Goal: Task Accomplishment & Management: Use online tool/utility

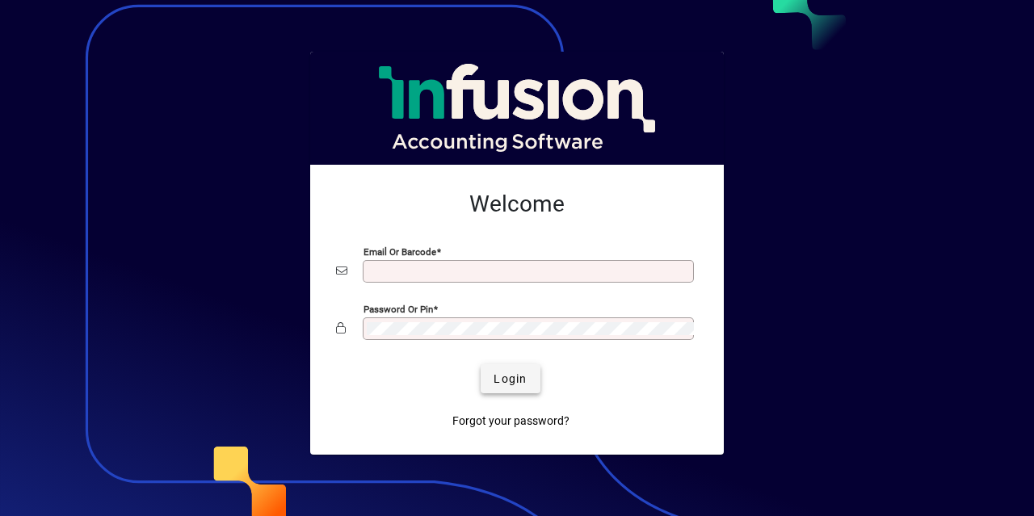
type input "**********"
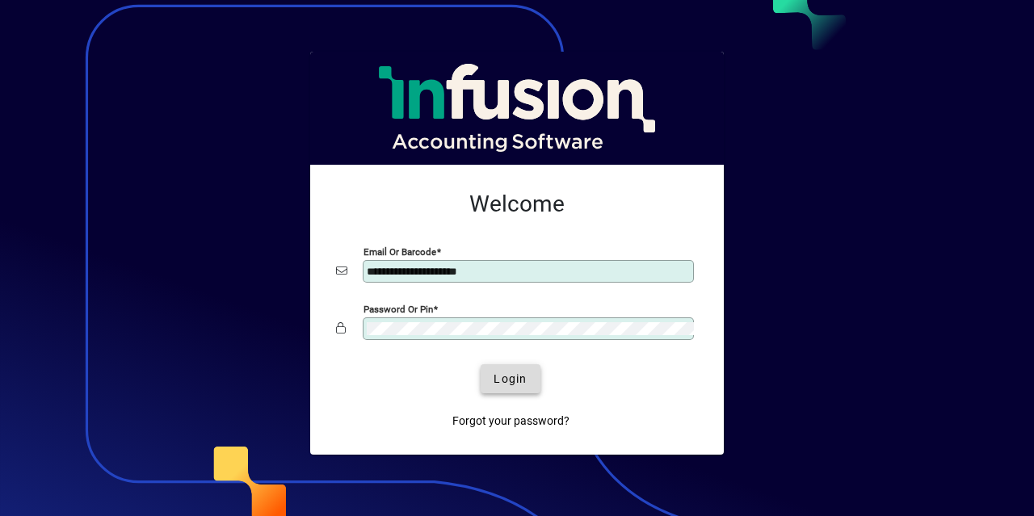
click at [504, 376] on span "Login" at bounding box center [509, 379] width 33 height 17
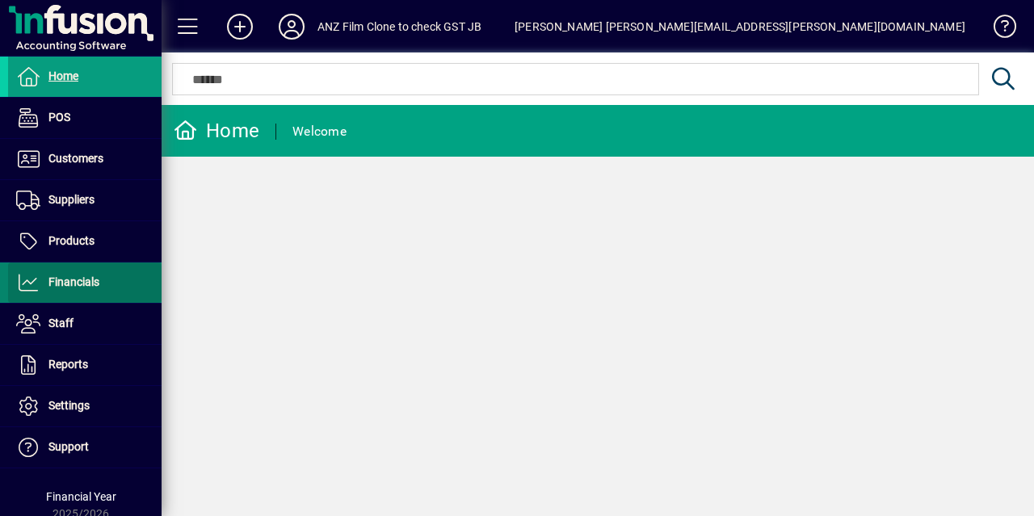
click at [91, 282] on span "Financials" at bounding box center [73, 281] width 51 height 13
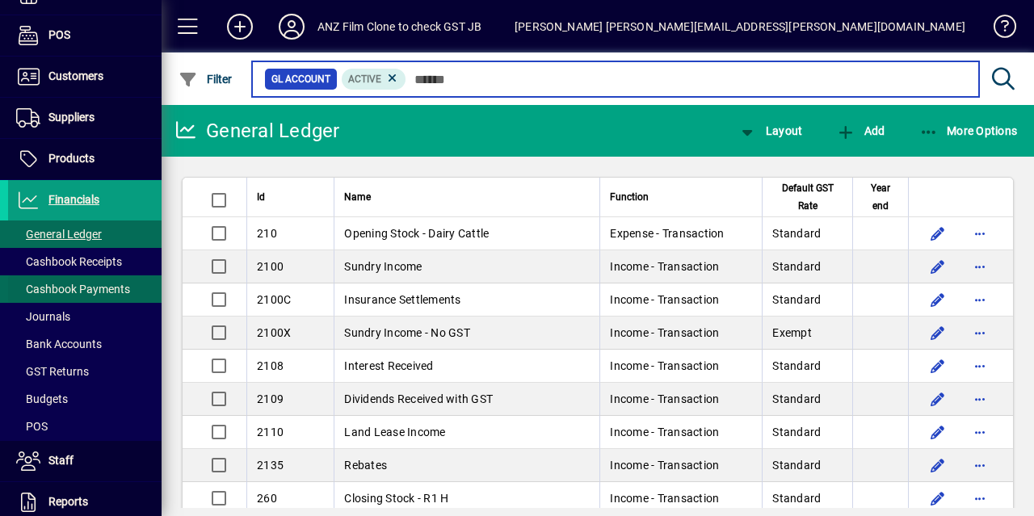
scroll to position [84, 0]
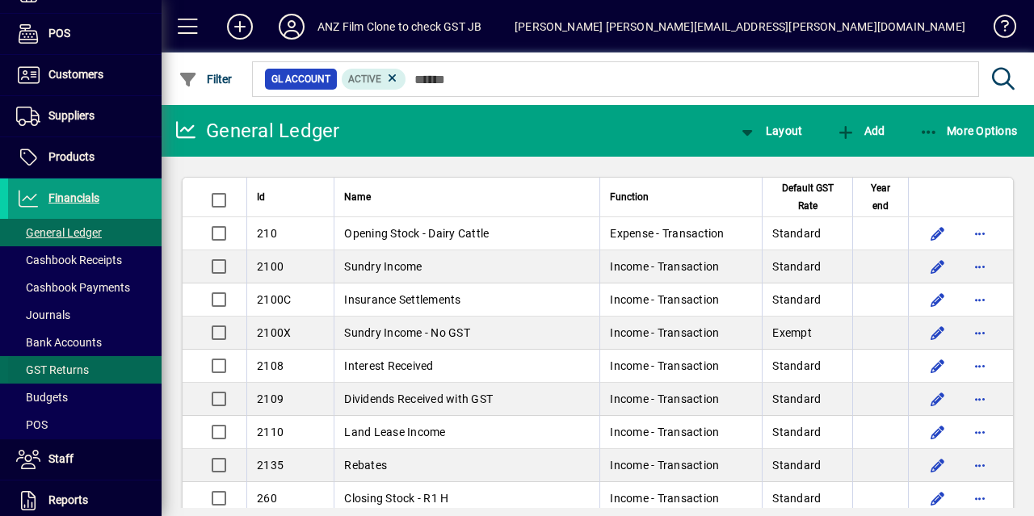
click at [89, 364] on span at bounding box center [84, 370] width 153 height 39
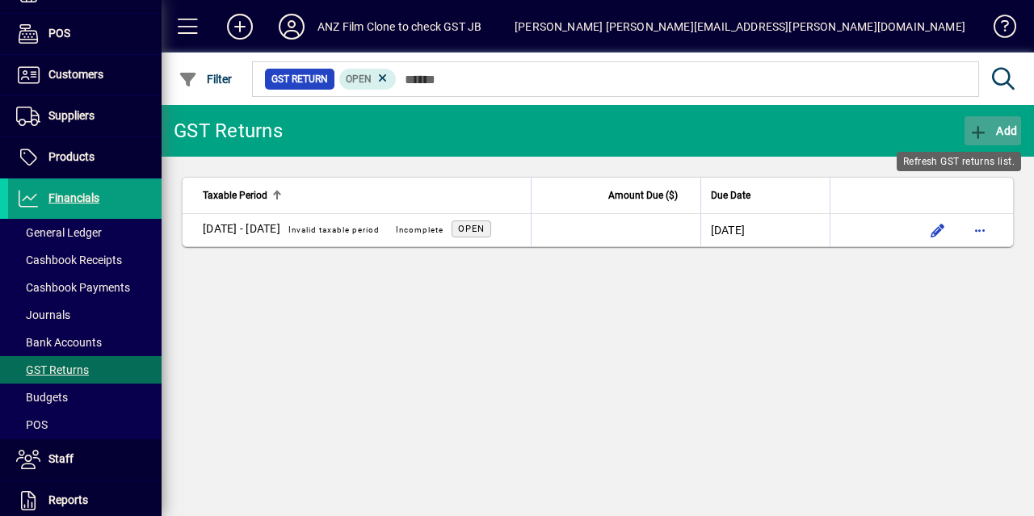
click at [986, 114] on span "button" at bounding box center [992, 130] width 57 height 39
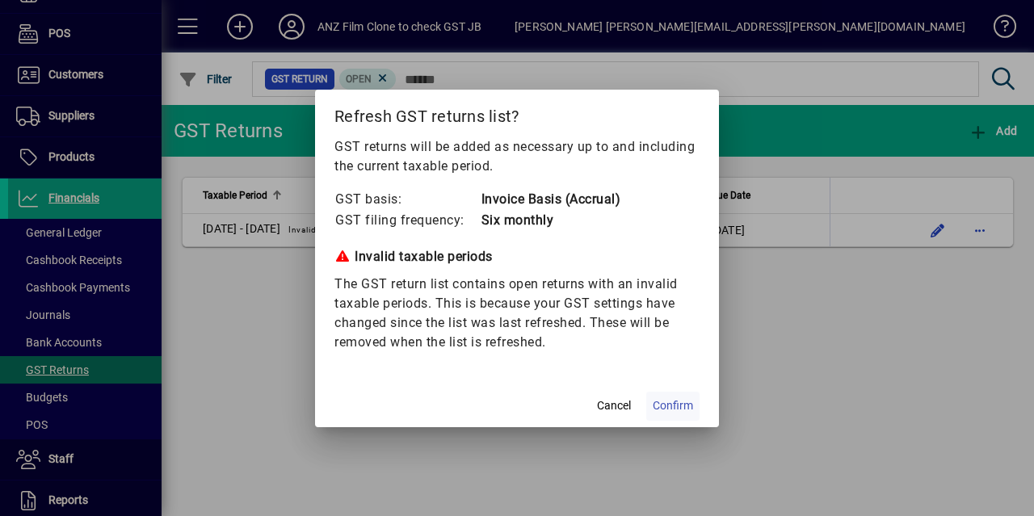
click at [688, 405] on span "Confirm" at bounding box center [673, 405] width 40 height 17
